Goal: Task Accomplishment & Management: Manage account settings

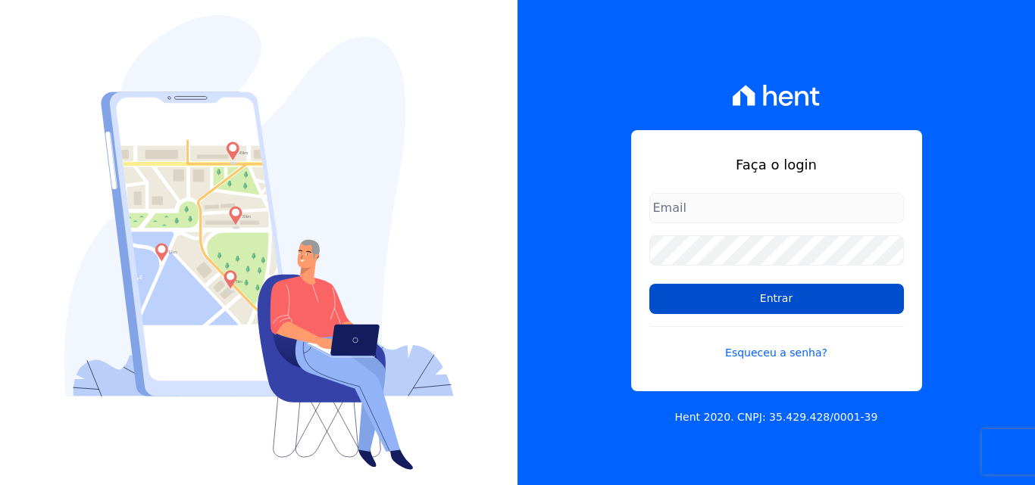
type input "[EMAIL_ADDRESS][DOMAIN_NAME]"
click at [765, 301] on input "Entrar" at bounding box center [776, 299] width 254 height 30
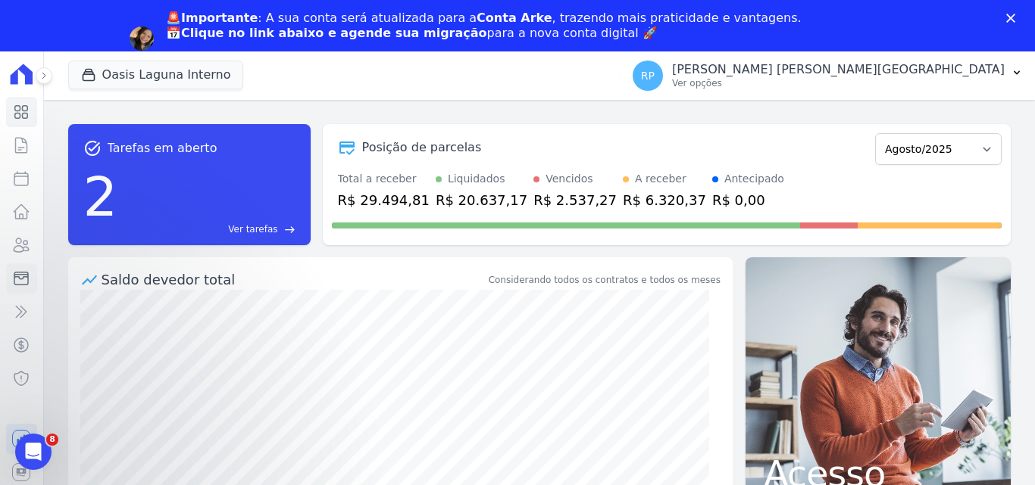
click at [28, 280] on icon at bounding box center [21, 279] width 14 height 13
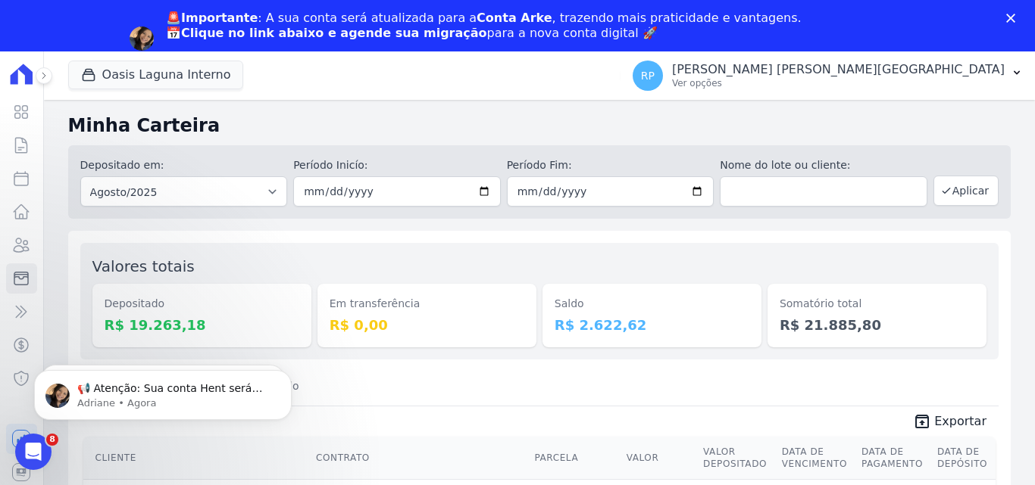
click at [1011, 14] on icon "Fechar" at bounding box center [1010, 18] width 9 height 9
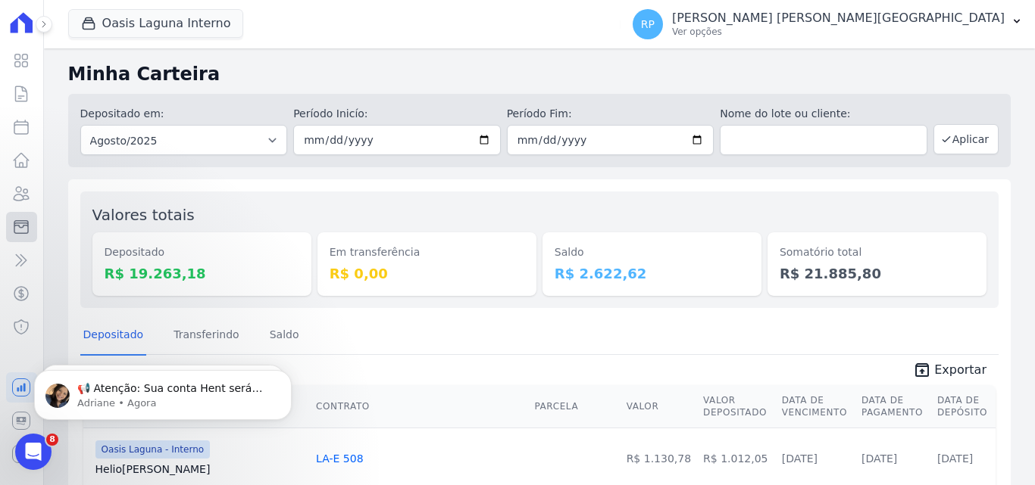
click at [22, 229] on icon at bounding box center [21, 227] width 18 height 18
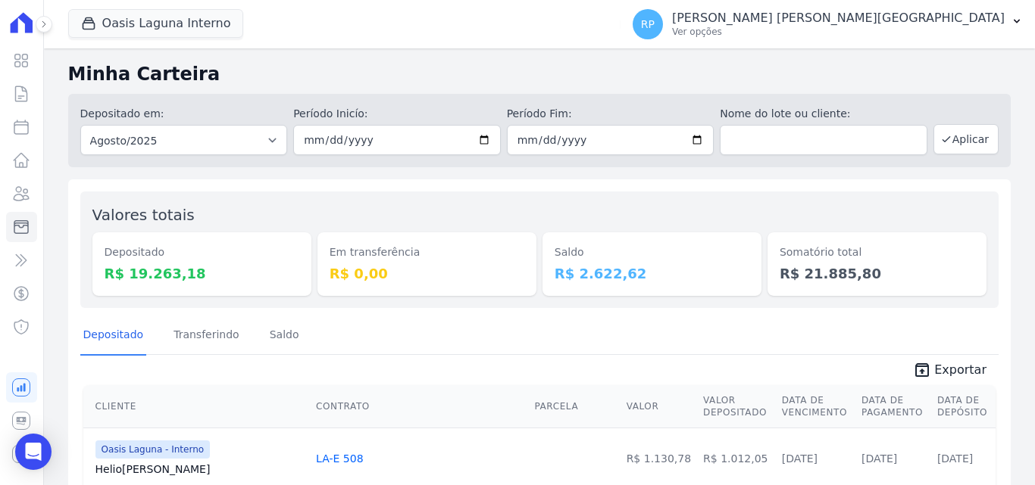
select select "all"
click at [80, 125] on select "Todos os meses Janeiro/2020 Fevereiro/2020 Março/2020 Abril/2020 Maio/2020 Junh…" at bounding box center [184, 140] width 208 height 30
click at [482, 134] on input "date" at bounding box center [397, 140] width 208 height 30
type input "[DATE]"
click at [692, 145] on input "date" at bounding box center [611, 140] width 208 height 30
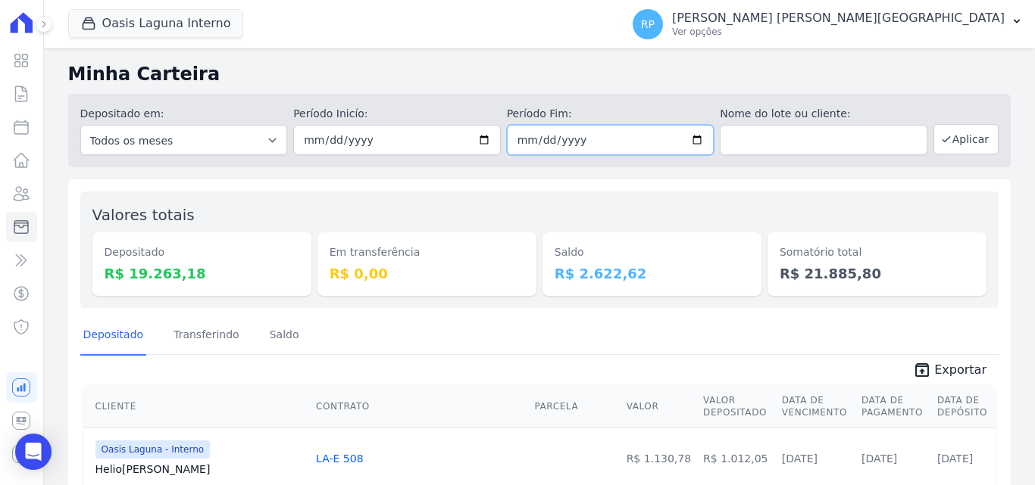
type input "[DATE]"
click at [955, 150] on button "Aplicar" at bounding box center [965, 139] width 65 height 30
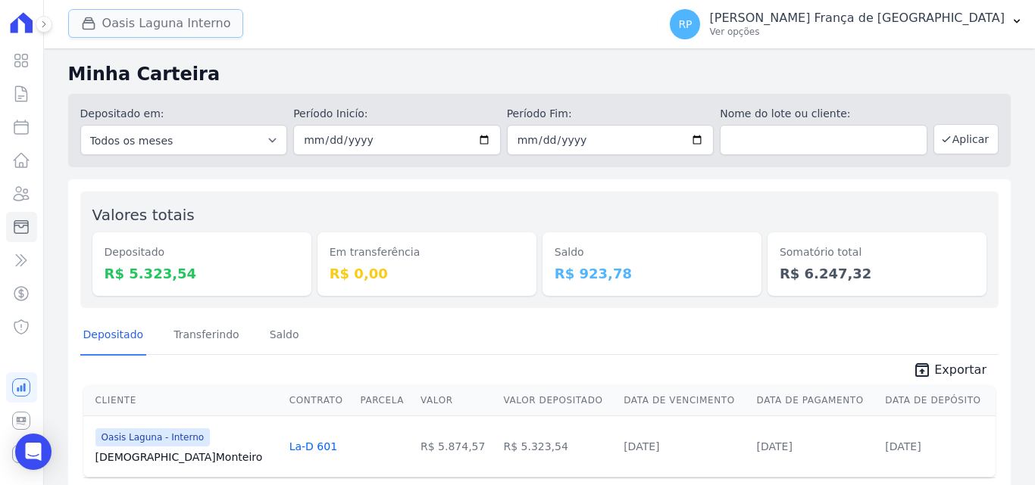
click at [96, 19] on div "button" at bounding box center [91, 23] width 21 height 15
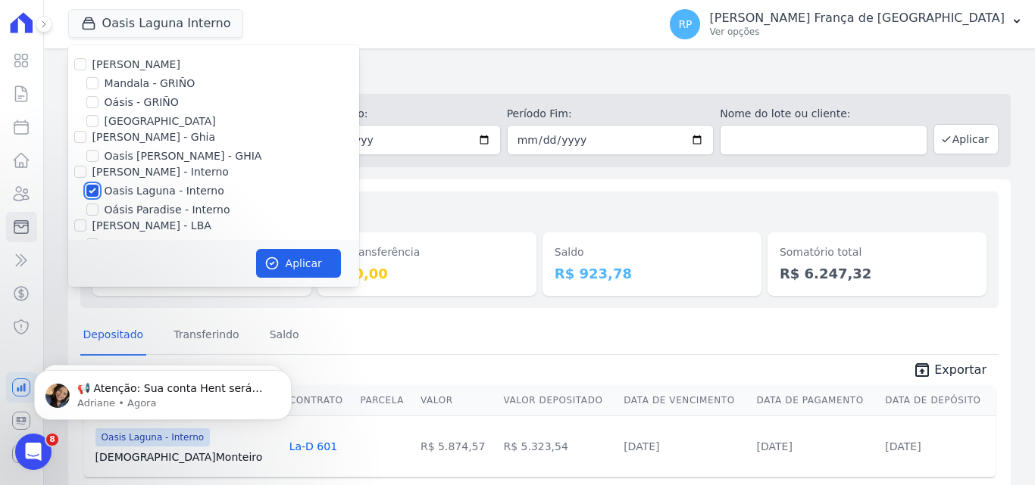
click at [88, 186] on input "Oasis Laguna - Interno" at bounding box center [92, 191] width 12 height 12
checkbox input "false"
click at [91, 104] on input "Oásis - GRIÑO" at bounding box center [92, 102] width 12 height 12
checkbox input "true"
click at [280, 267] on button "Aplicar" at bounding box center [298, 263] width 85 height 29
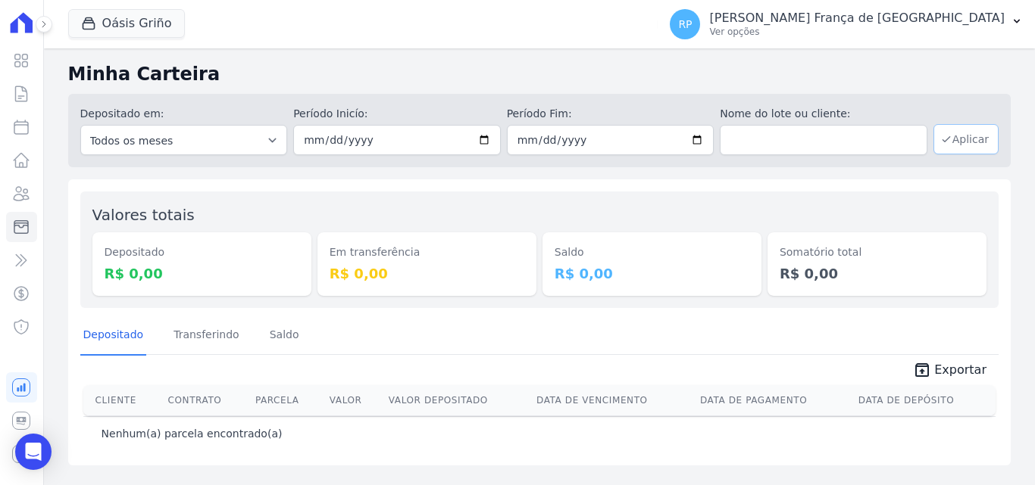
click at [972, 145] on button "Aplicar" at bounding box center [965, 139] width 65 height 30
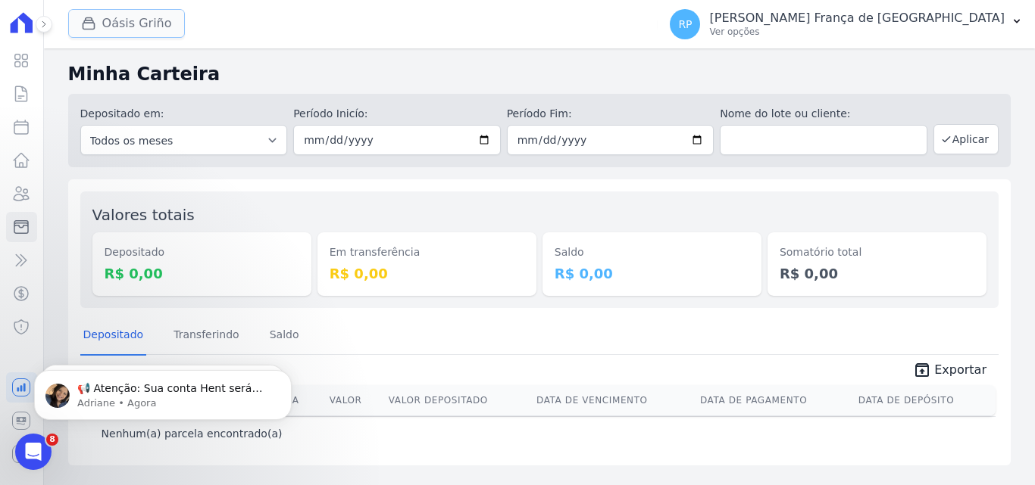
click at [94, 22] on icon "button" at bounding box center [88, 23] width 15 height 15
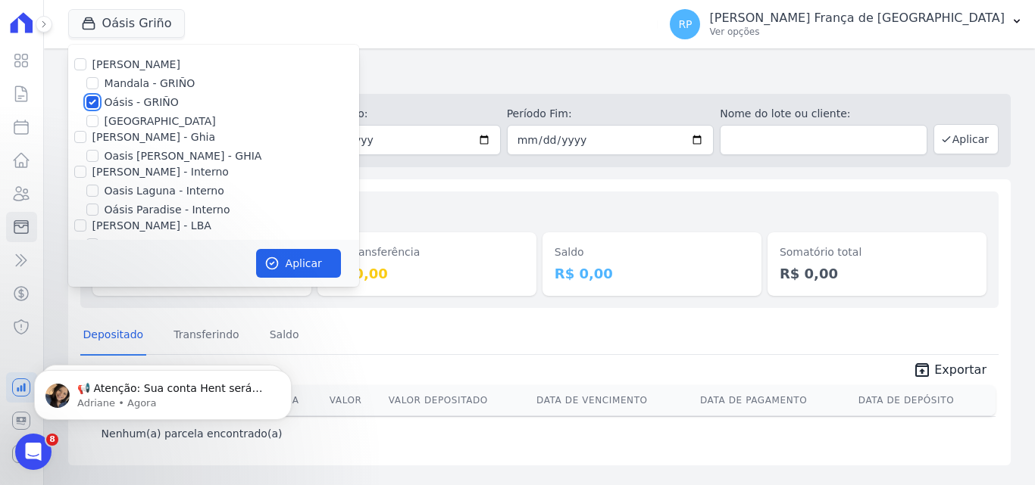
click at [92, 101] on input "Oásis - GRIÑO" at bounding box center [92, 102] width 12 height 12
checkbox input "false"
click at [80, 136] on input "Celina Guimaraes - Ghia" at bounding box center [80, 137] width 12 height 12
checkbox input "true"
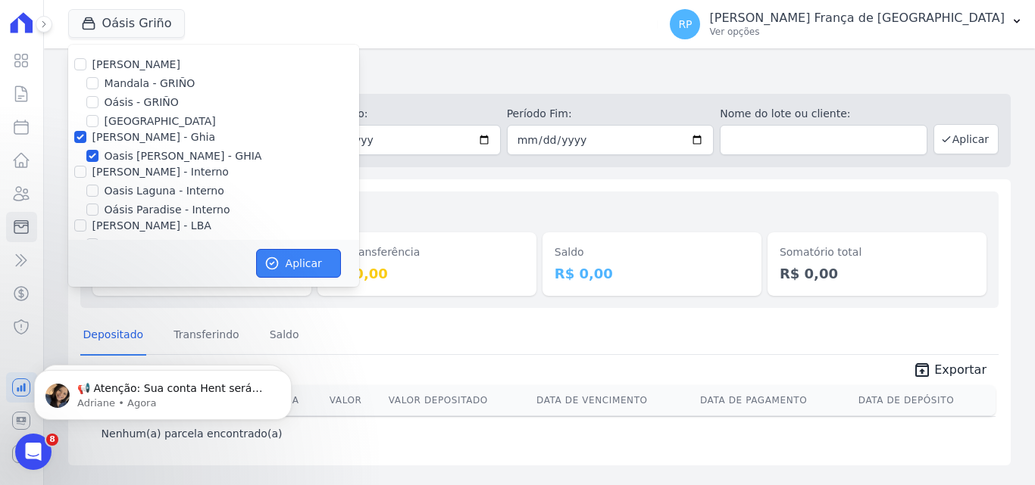
click at [282, 266] on button "Aplicar" at bounding box center [298, 263] width 85 height 29
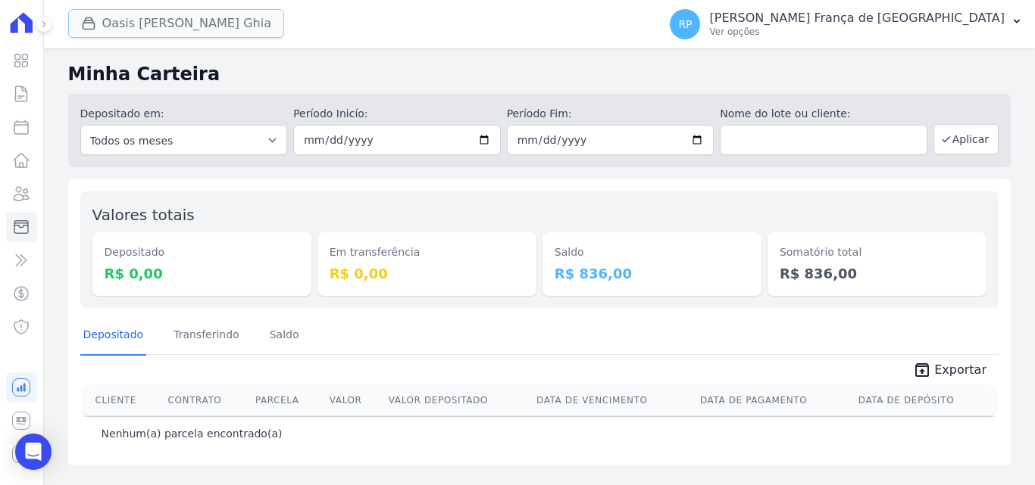
click at [130, 21] on button "Oasis Celina Guimaraes Ghia" at bounding box center [176, 23] width 216 height 29
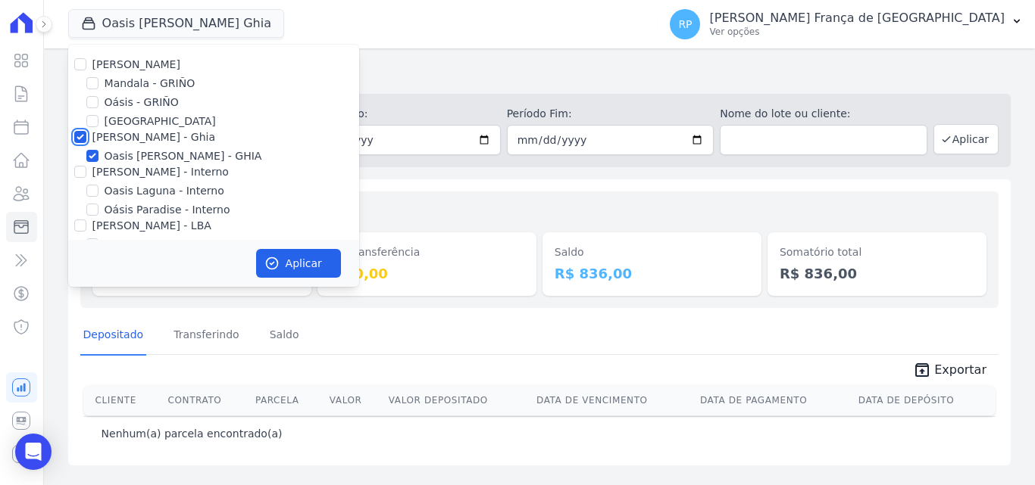
click at [79, 142] on input "[PERSON_NAME] - Ghia" at bounding box center [80, 137] width 12 height 12
checkbox input "false"
click at [75, 178] on div at bounding box center [80, 171] width 12 height 15
click at [80, 165] on div at bounding box center [80, 171] width 12 height 15
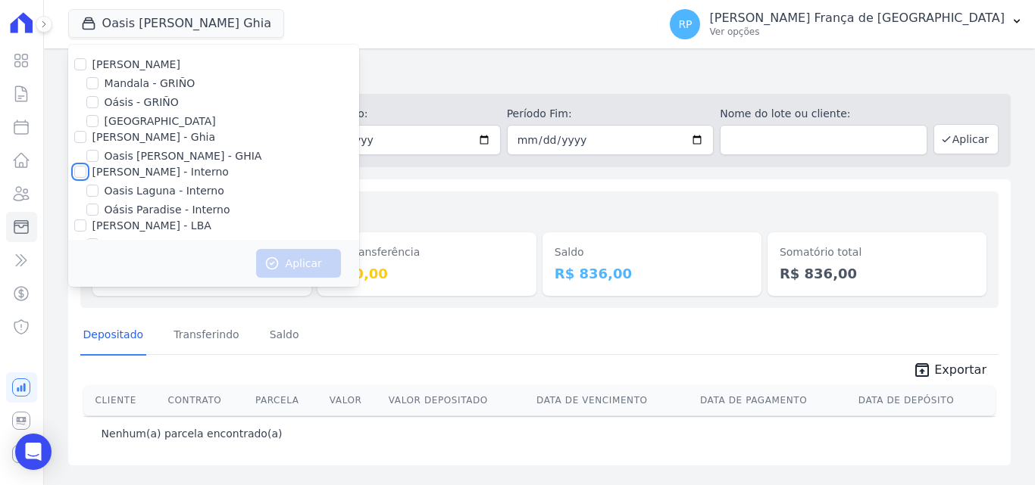
click at [83, 176] on input "[PERSON_NAME] - Interno" at bounding box center [80, 172] width 12 height 12
checkbox input "true"
click at [276, 268] on icon "button" at bounding box center [271, 263] width 11 height 11
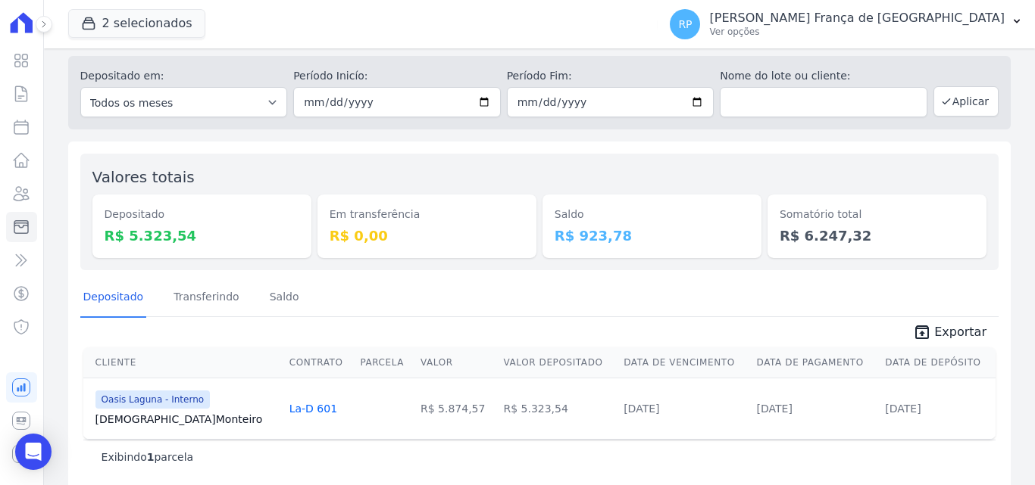
scroll to position [54, 0]
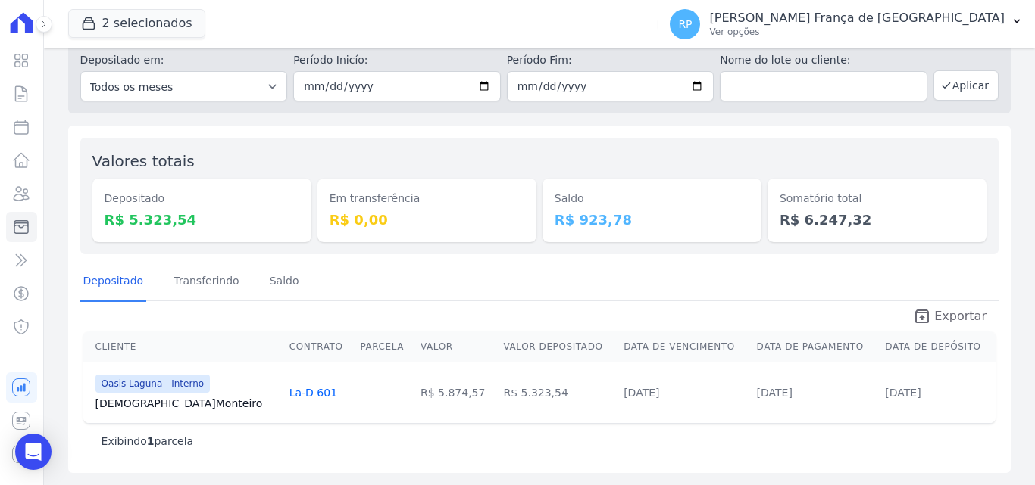
click at [920, 317] on icon "unarchive" at bounding box center [922, 316] width 18 height 18
click at [130, 22] on button "2 selecionados" at bounding box center [136, 23] width 137 height 29
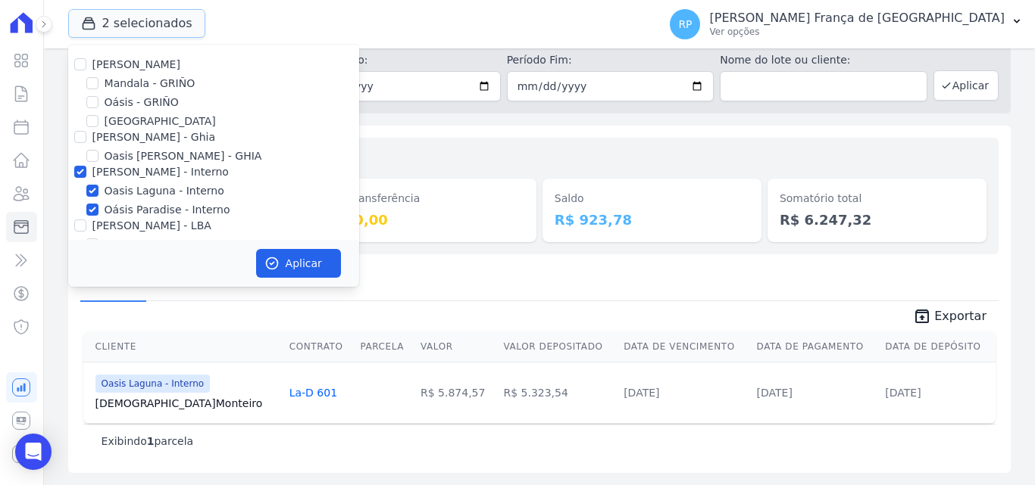
scroll to position [44, 0]
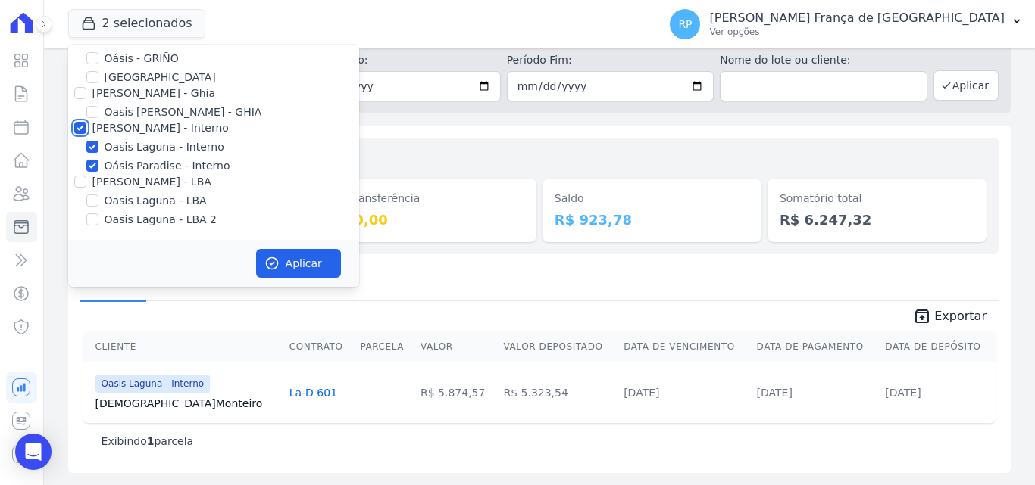
click at [81, 126] on input "[PERSON_NAME] - Interno" at bounding box center [80, 128] width 12 height 12
checkbox input "false"
click at [77, 184] on input "[PERSON_NAME] - LBA" at bounding box center [80, 182] width 12 height 12
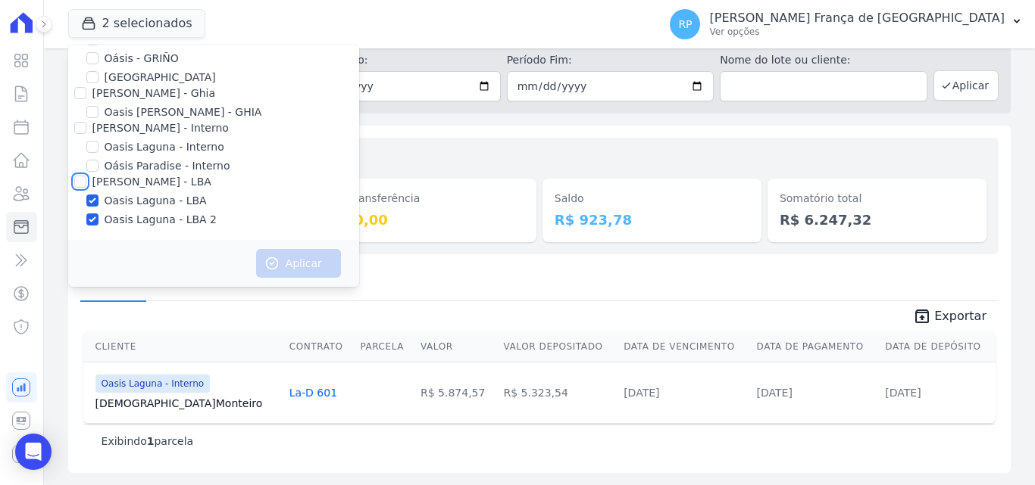
checkbox input "true"
click at [291, 272] on button "Aplicar" at bounding box center [298, 263] width 85 height 29
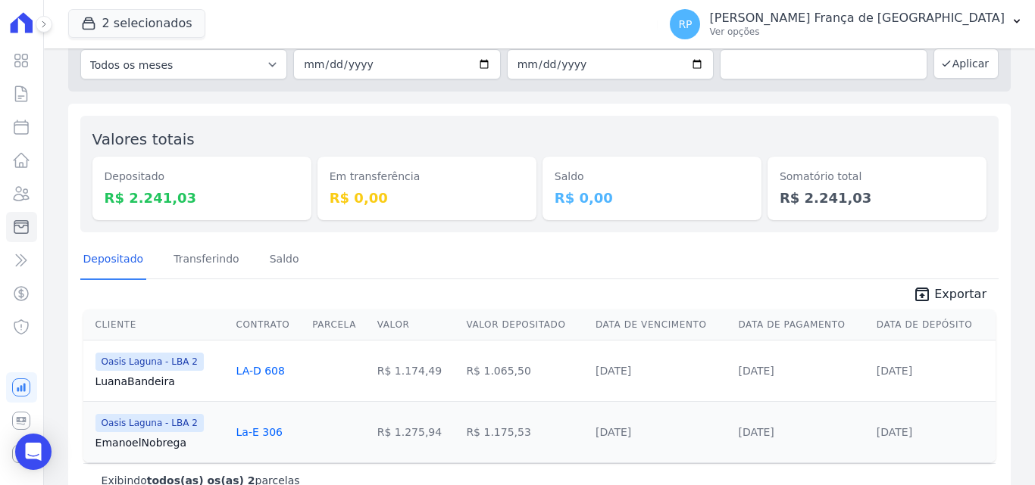
scroll to position [115, 0]
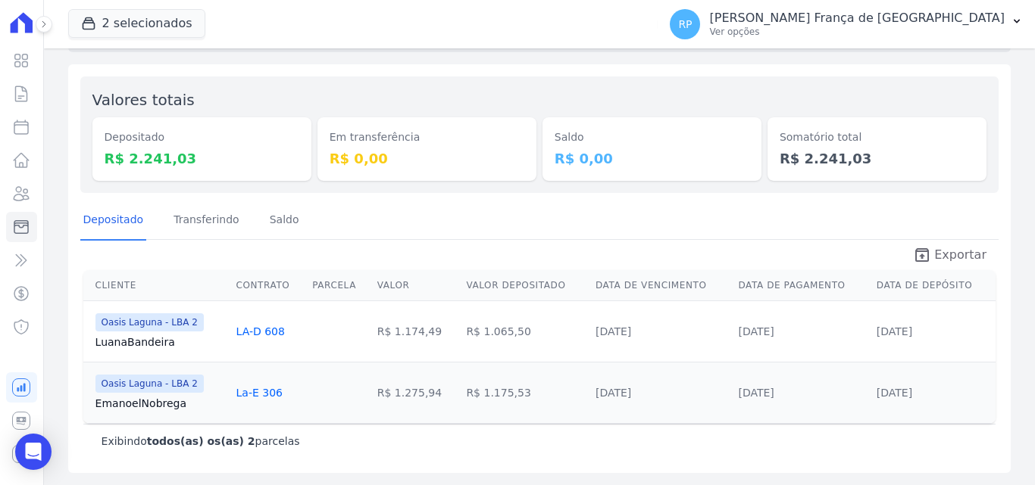
click at [940, 256] on span "Exportar" at bounding box center [960, 255] width 52 height 18
